Goal: Find specific fact: Find specific fact

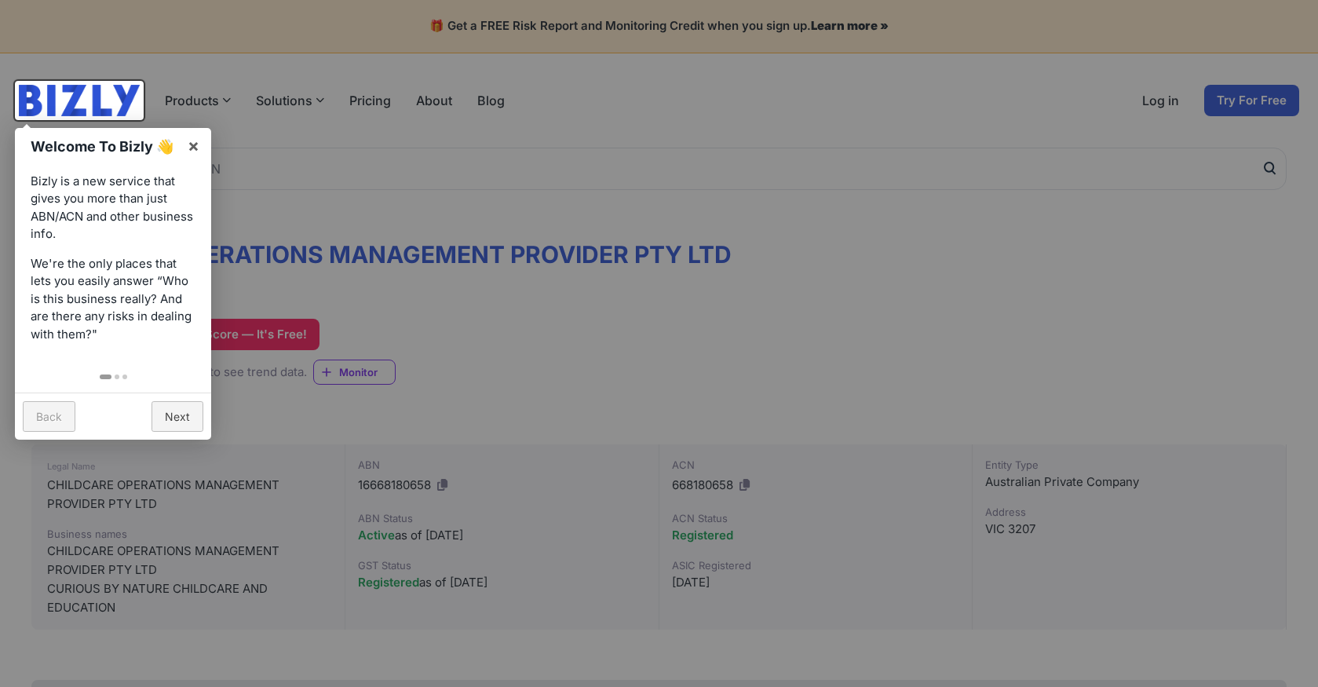
scroll to position [3, 0]
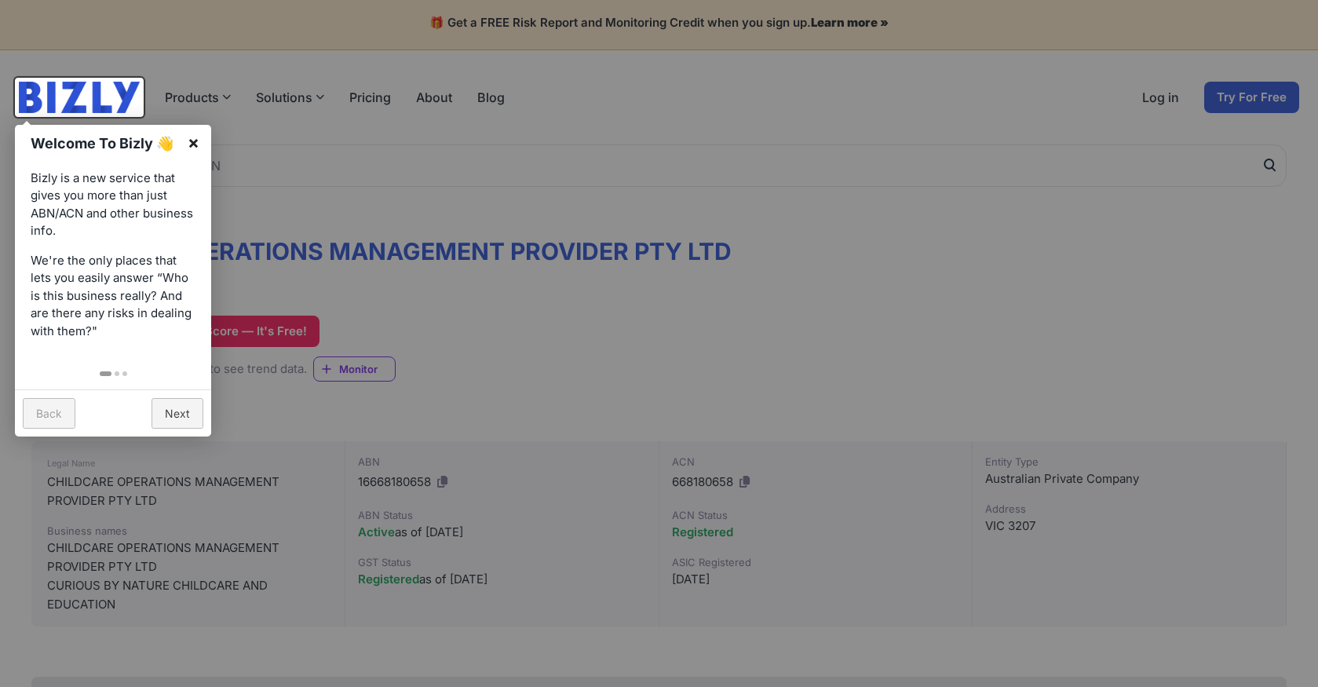
click at [181, 141] on link "×" at bounding box center [193, 142] width 35 height 35
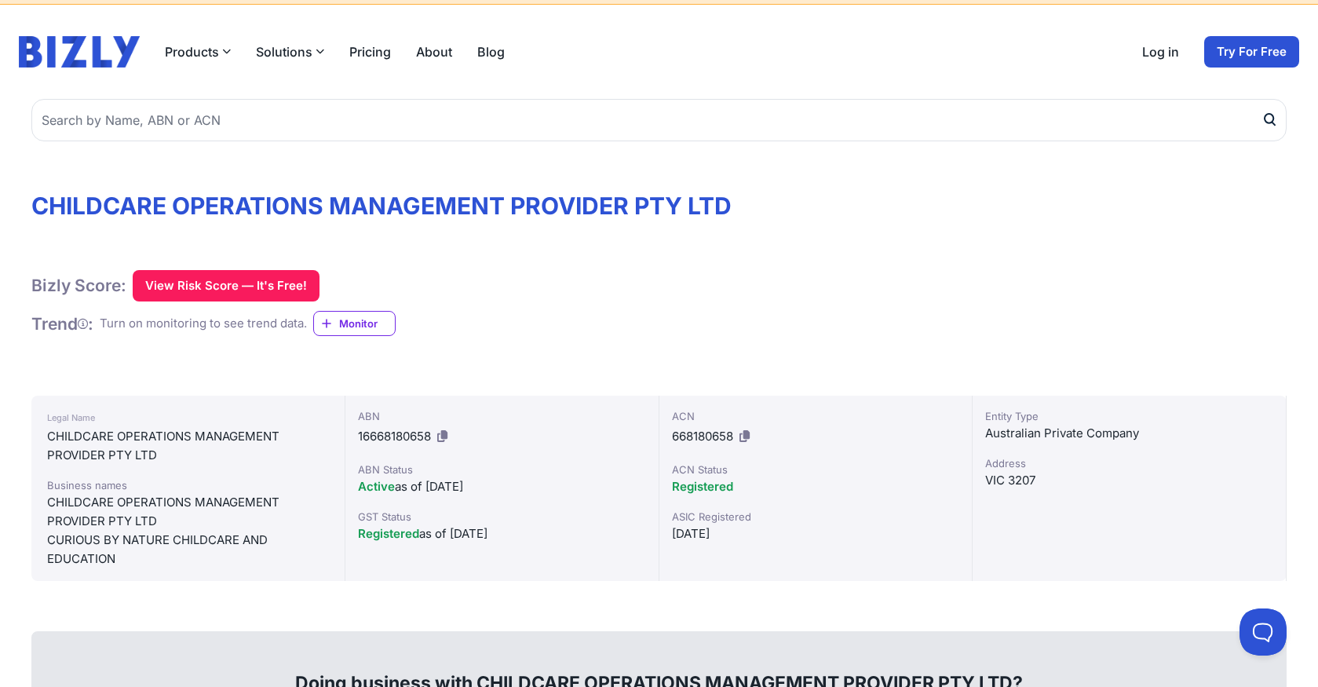
scroll to position [155, 0]
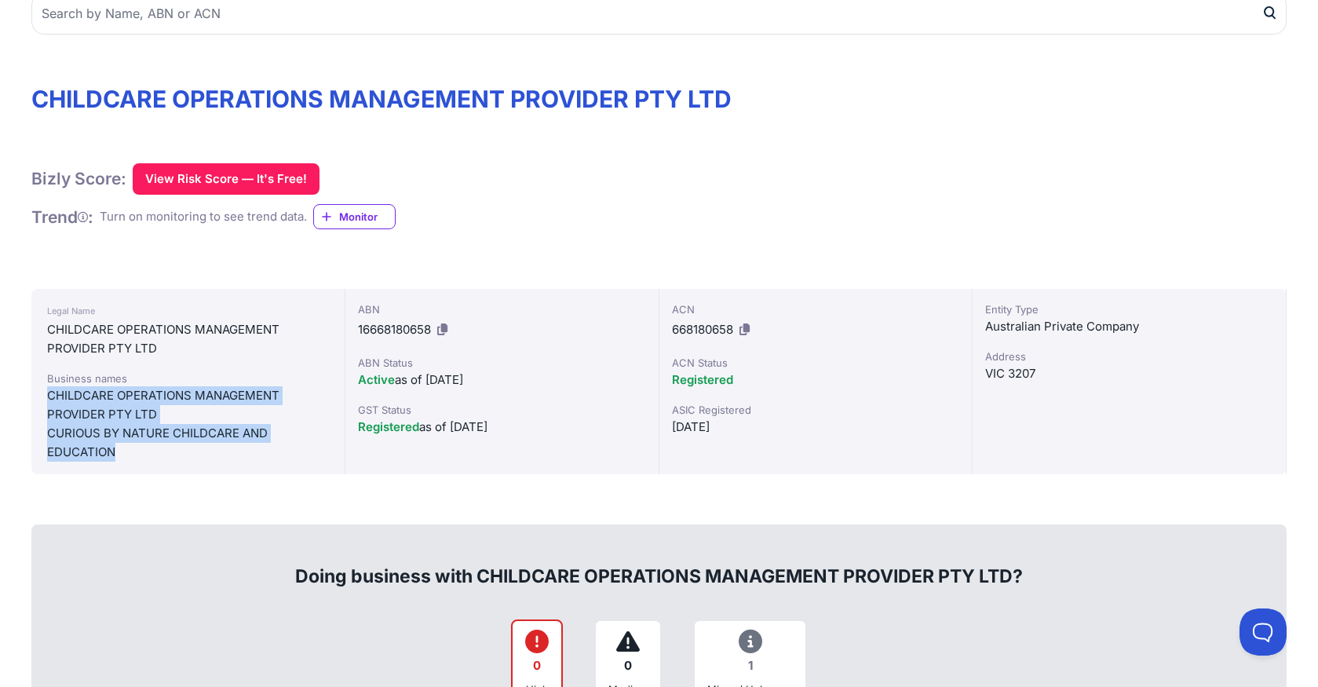
drag, startPoint x: 118, startPoint y: 454, endPoint x: 46, endPoint y: 404, distance: 87.5
click at [46, 404] on div "Legal Name CHILDCARE OPERATIONS MANAGEMENT PROVIDER PTY LTD Business names CHIL…" at bounding box center [188, 381] width 314 height 185
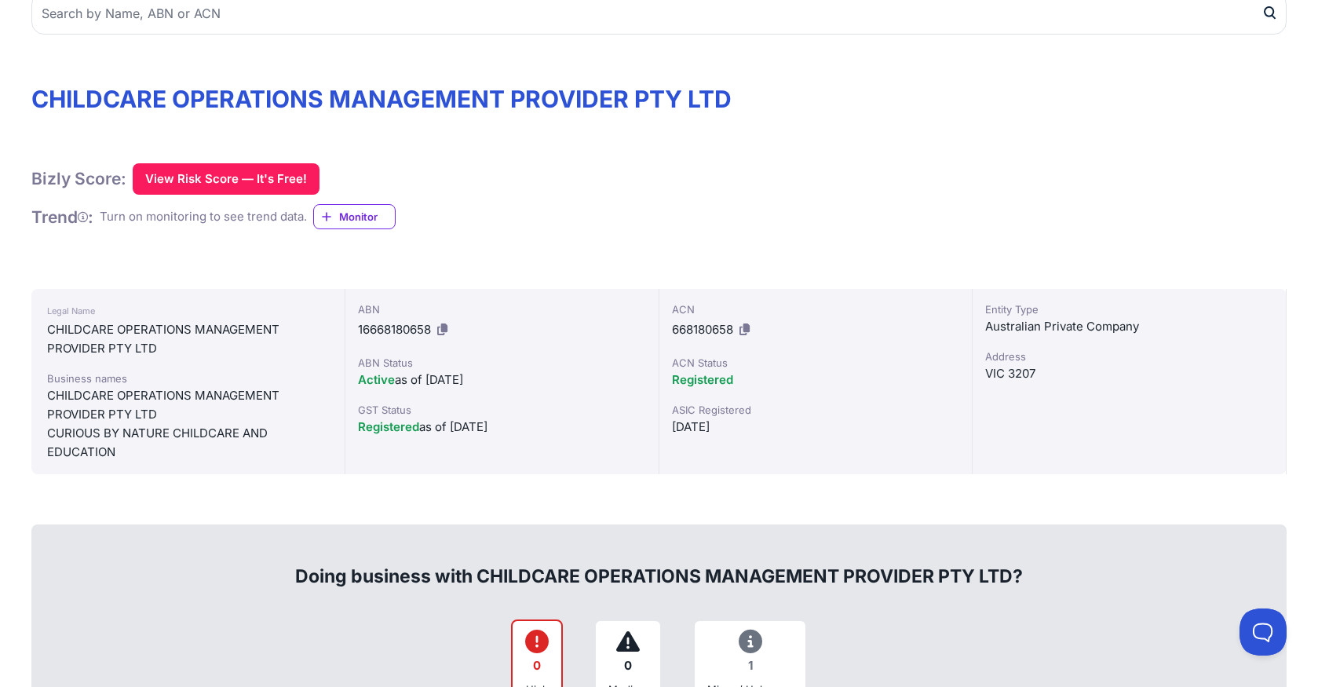
click at [498, 321] on div "ABN 16668180658" at bounding box center [502, 321] width 288 height 41
drag, startPoint x: 501, startPoint y: 328, endPoint x: 356, endPoint y: 332, distance: 144.5
click at [356, 332] on div "ABN 16668180658 ABN Status Active as of [DATE] GST Status Registered as of [DAT…" at bounding box center [502, 381] width 314 height 185
copy div "16668180658"
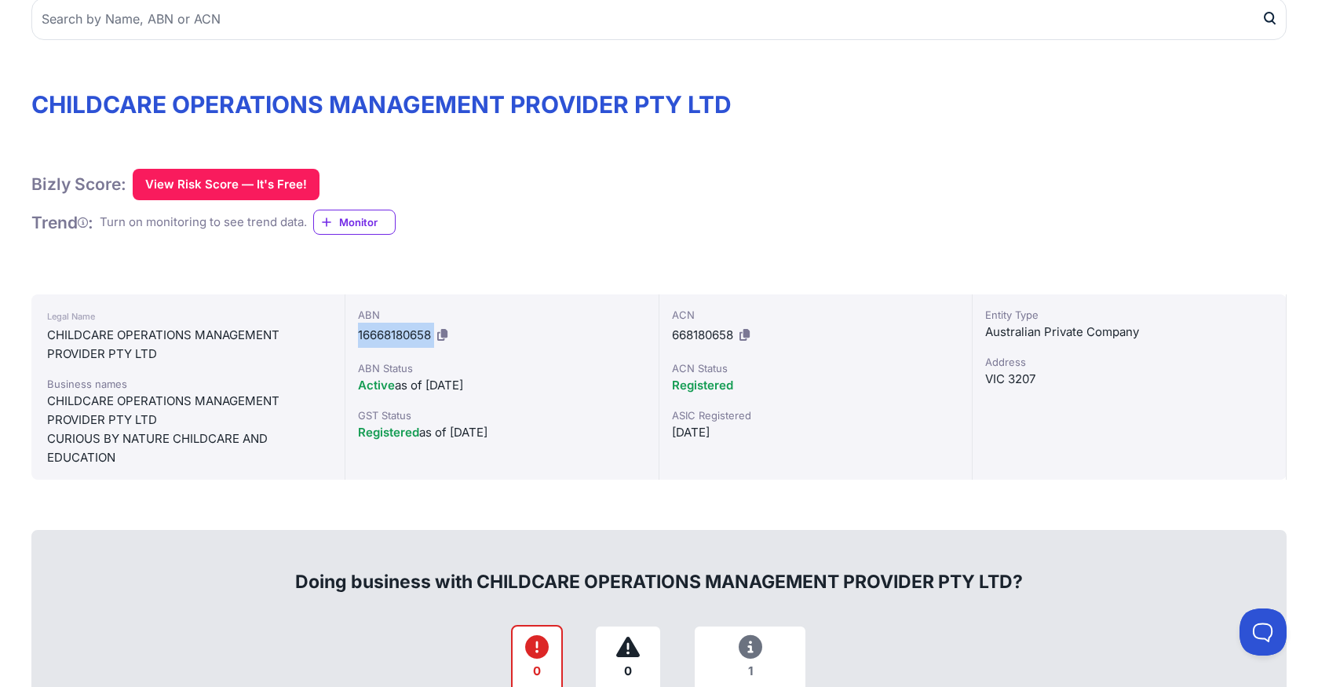
scroll to position [143, 0]
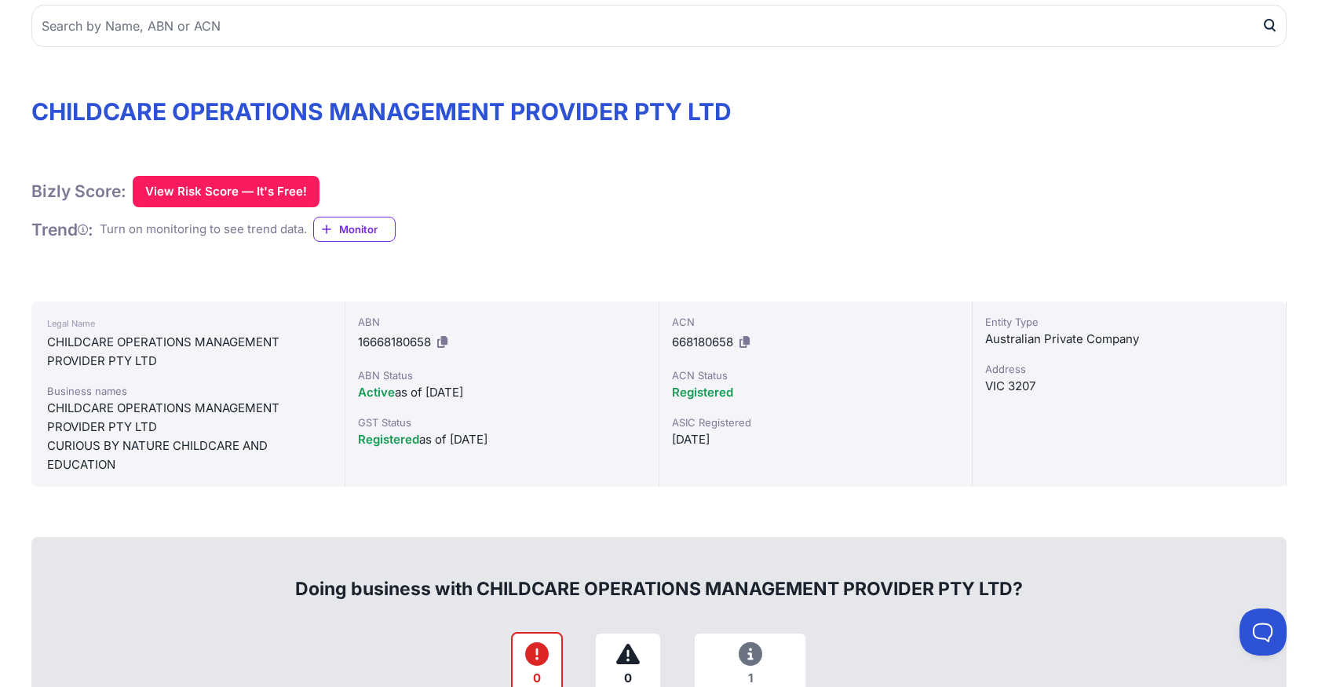
click at [538, 326] on div "ABN" at bounding box center [502, 322] width 288 height 16
